Goal: Information Seeking & Learning: Learn about a topic

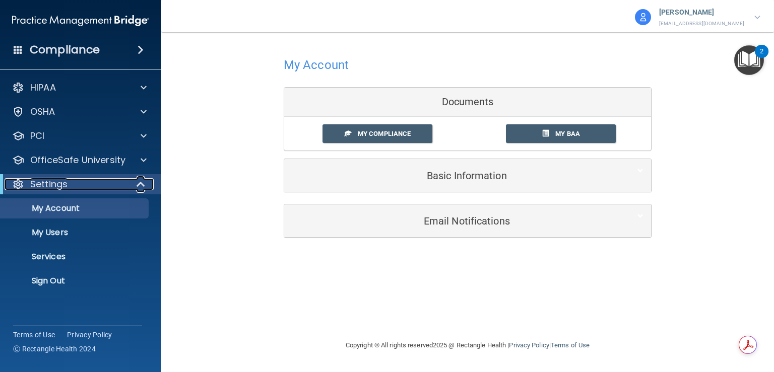
click at [121, 183] on div "Settings" at bounding box center [67, 184] width 124 height 12
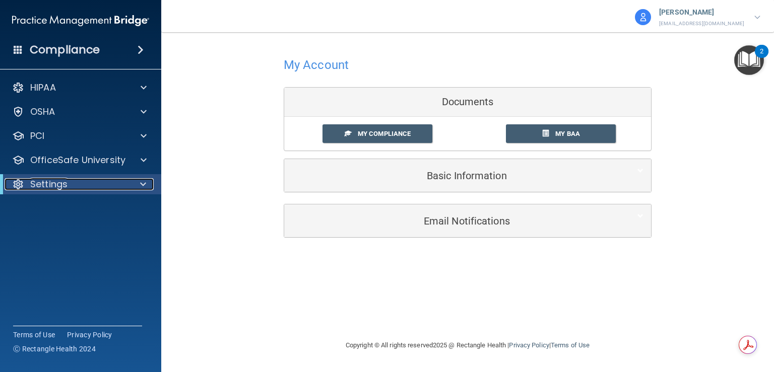
click at [138, 183] on div at bounding box center [141, 184] width 25 height 12
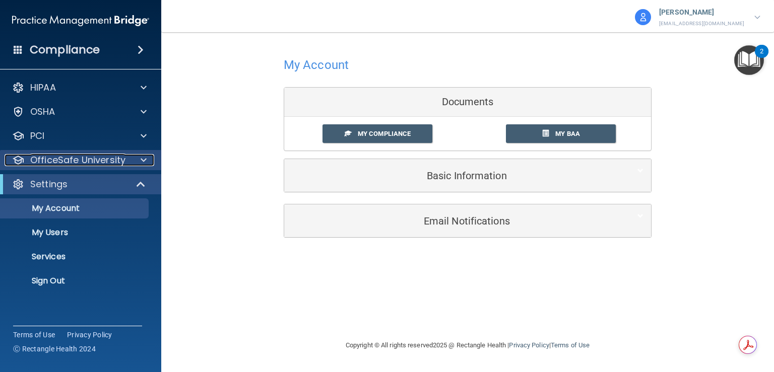
click at [88, 158] on p "OfficeSafe University" at bounding box center [77, 160] width 95 height 12
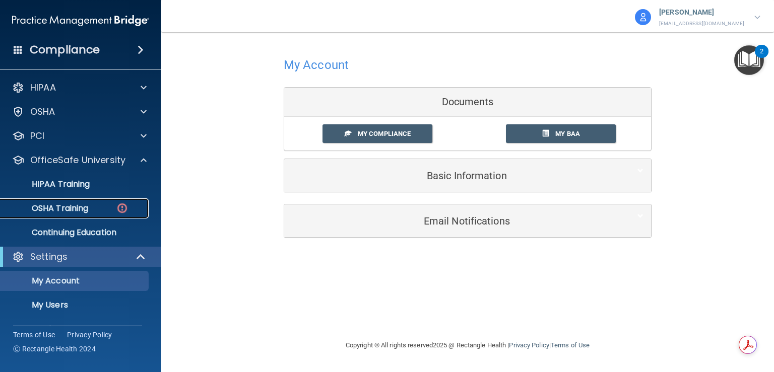
click at [78, 209] on p "OSHA Training" at bounding box center [48, 209] width 82 height 10
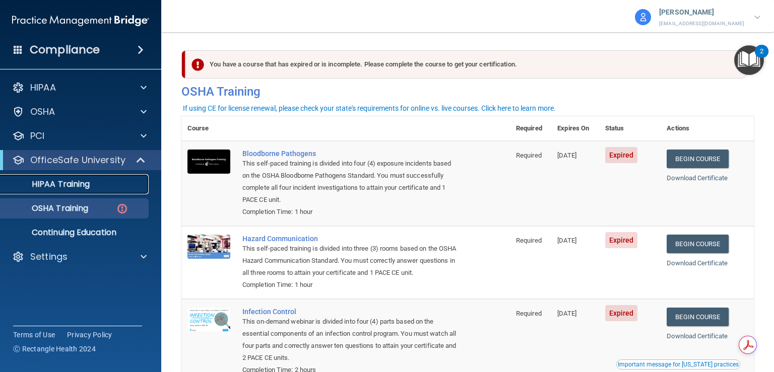
click at [70, 174] on link "HIPAA Training" at bounding box center [69, 184] width 159 height 20
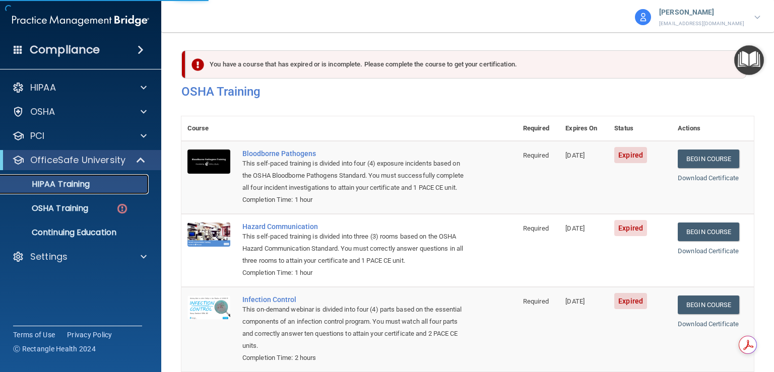
click at [77, 184] on p "HIPAA Training" at bounding box center [48, 184] width 83 height 10
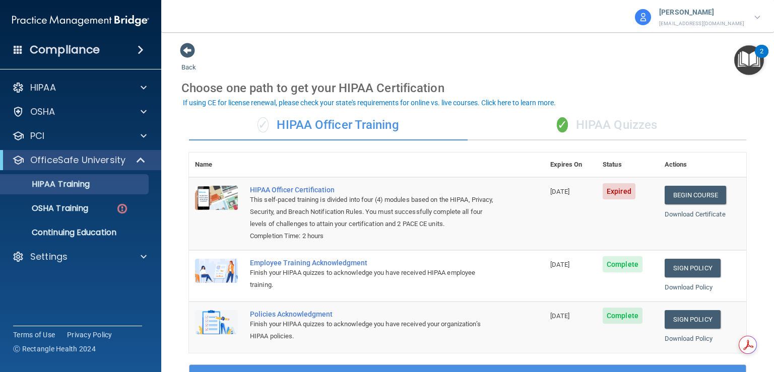
click at [614, 133] on div "✓ HIPAA Quizzes" at bounding box center [607, 125] width 279 height 30
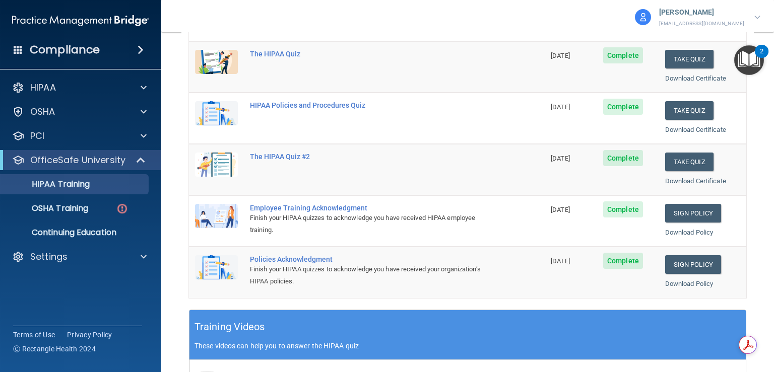
scroll to position [252, 0]
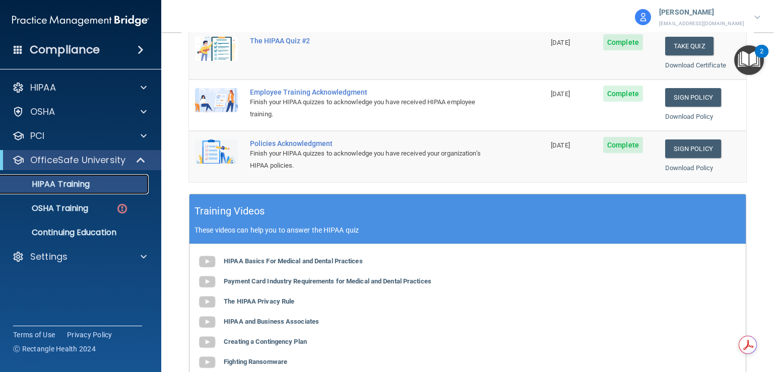
click at [49, 182] on p "HIPAA Training" at bounding box center [48, 184] width 83 height 10
click at [95, 220] on ul "HIPAA Training OSHA Training Continuing Education" at bounding box center [81, 206] width 182 height 73
click at [83, 208] on p "OSHA Training" at bounding box center [48, 209] width 82 height 10
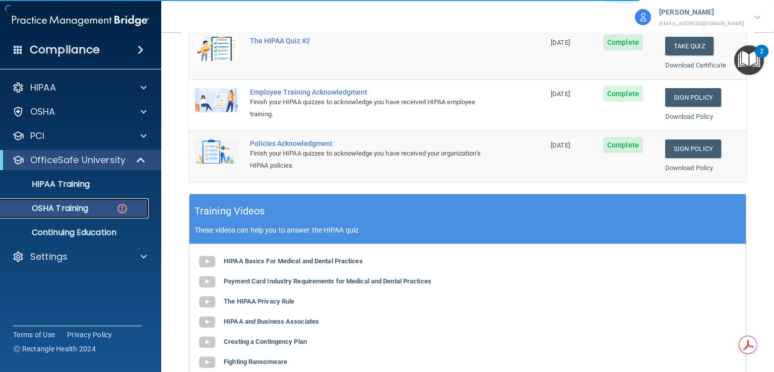
scroll to position [151, 0]
